Goal: Information Seeking & Learning: Learn about a topic

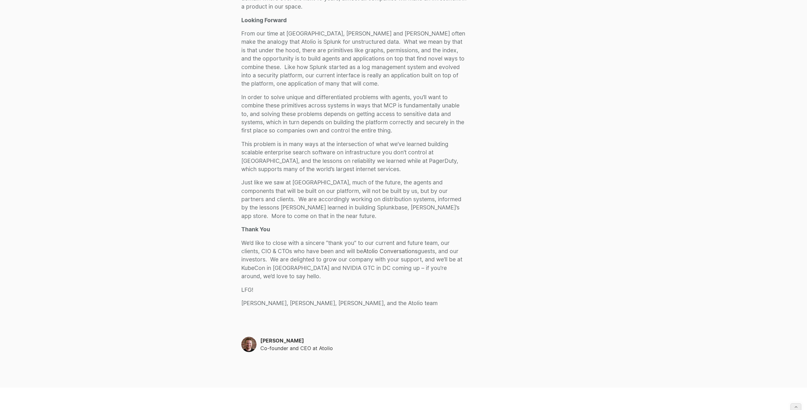
scroll to position [1225, 0]
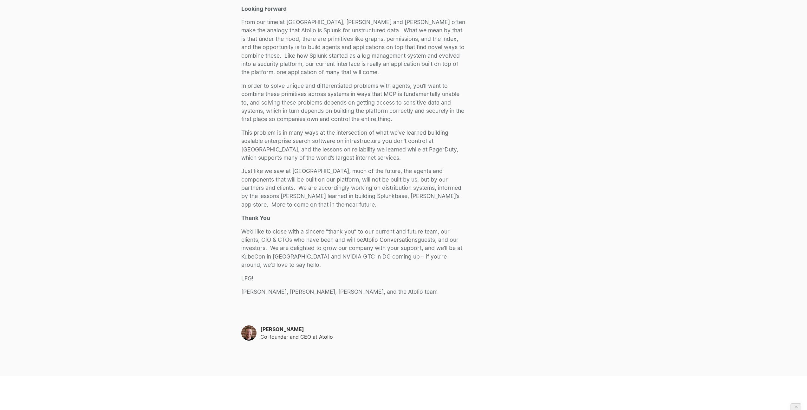
click at [353, 253] on p "We’d like to close with a sincere “thank you” to our current and future team, o…" at bounding box center [354, 249] width 226 height 42
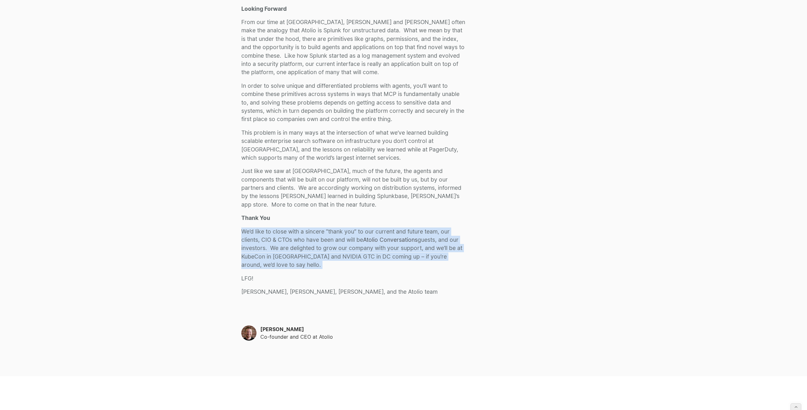
click at [353, 253] on p "We’d like to close with a sincere “thank you” to our current and future team, o…" at bounding box center [354, 249] width 226 height 42
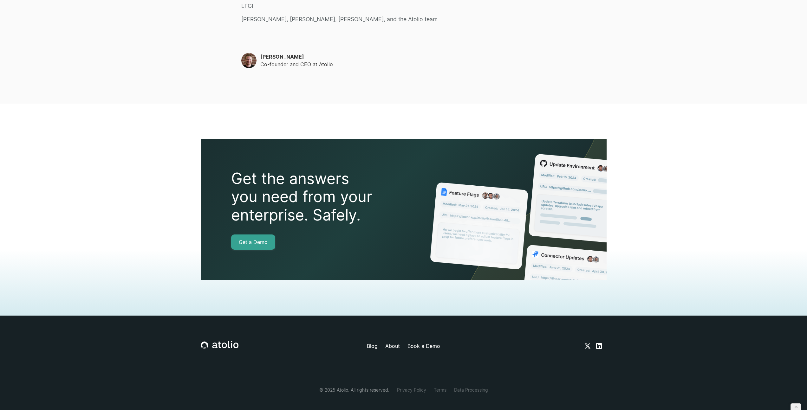
scroll to position [1506, 0]
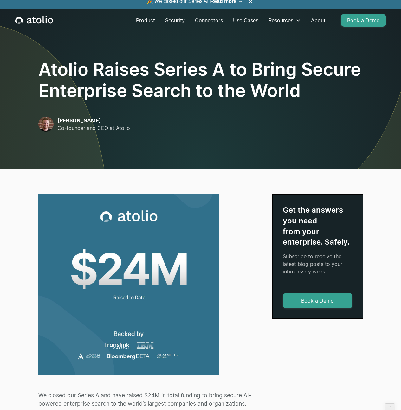
click at [44, 24] on icon "home" at bounding box center [34, 20] width 38 height 8
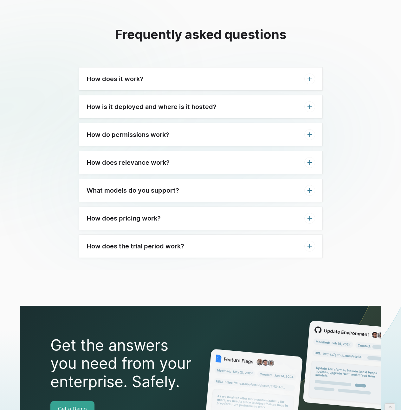
scroll to position [2026, 0]
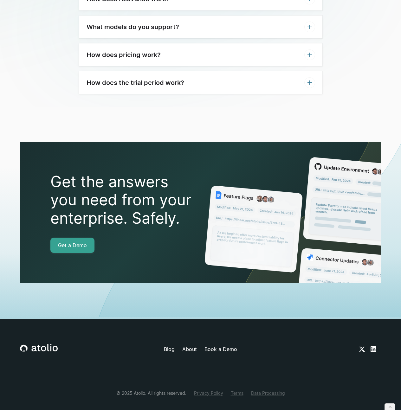
click at [86, 107] on div at bounding box center [200, 213] width 401 height 212
